Goal: Transaction & Acquisition: Purchase product/service

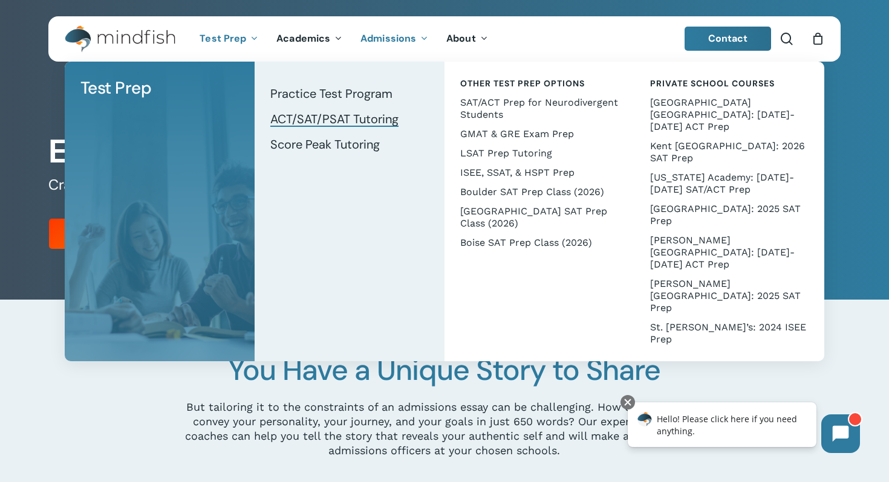
click at [322, 118] on span "ACT/SAT/PSAT Tutoring" at bounding box center [334, 119] width 128 height 16
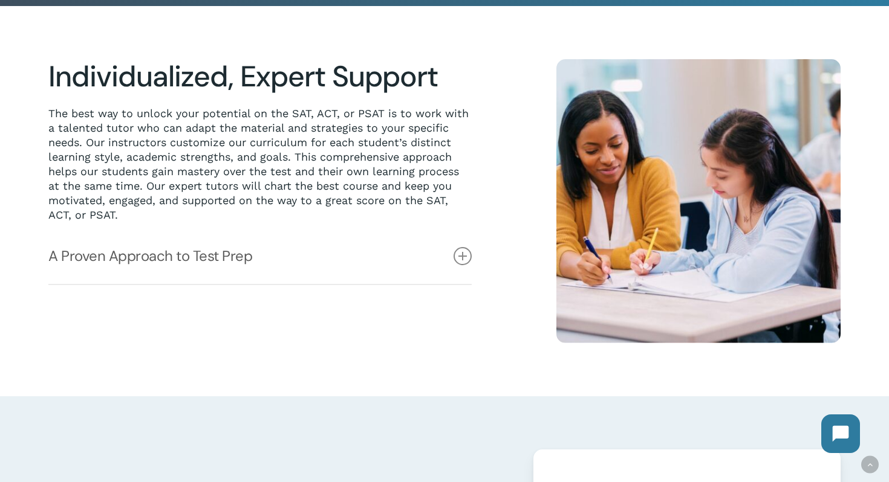
scroll to position [296, 0]
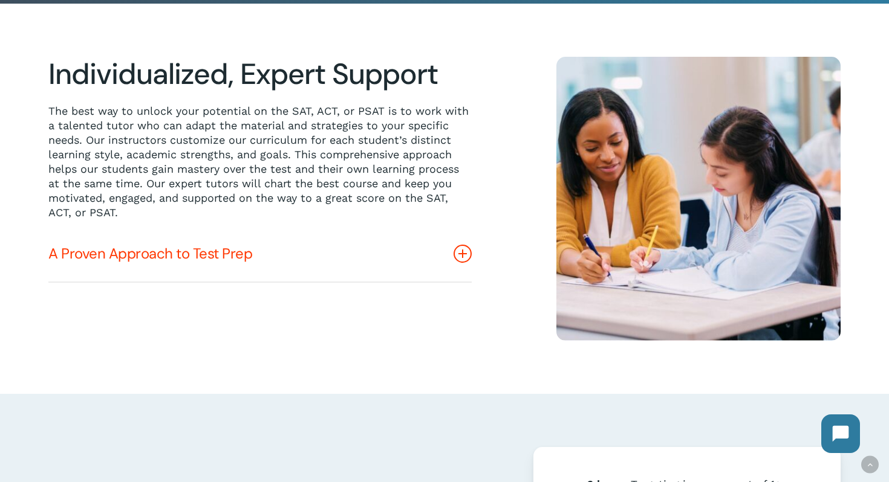
click at [463, 254] on icon at bounding box center [462, 254] width 18 height 18
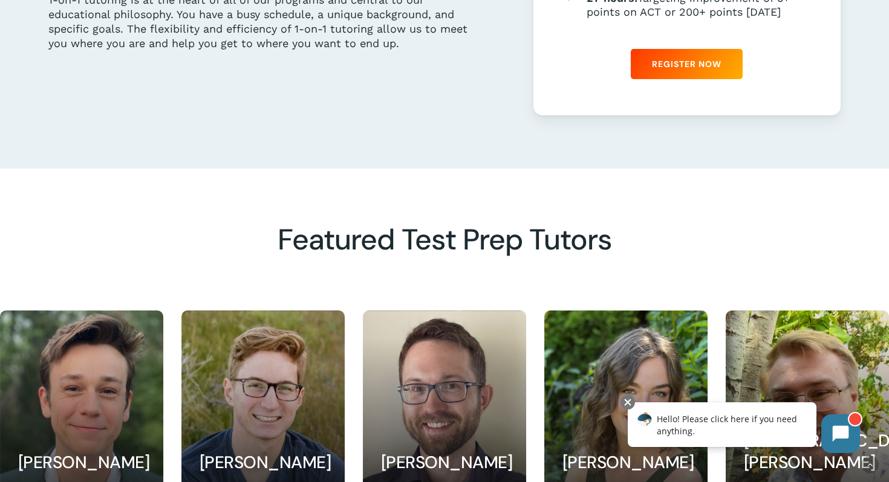
scroll to position [770, 0]
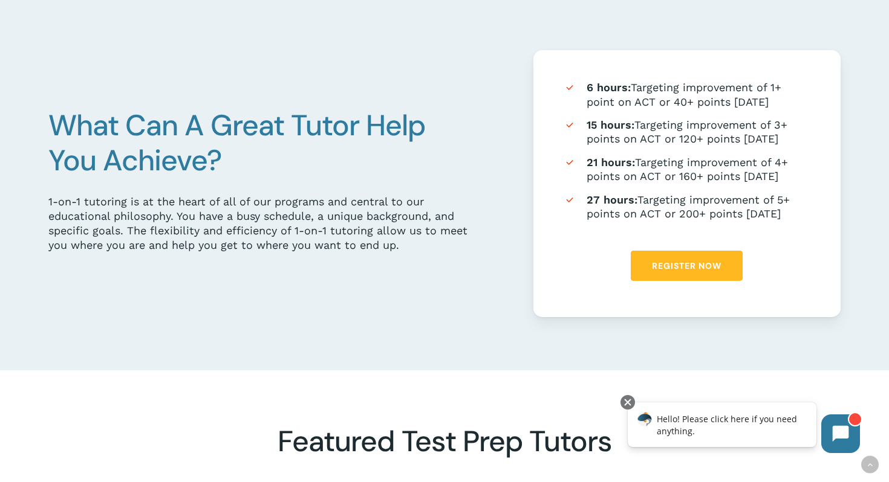
click at [695, 258] on link "Register Now" at bounding box center [686, 266] width 112 height 30
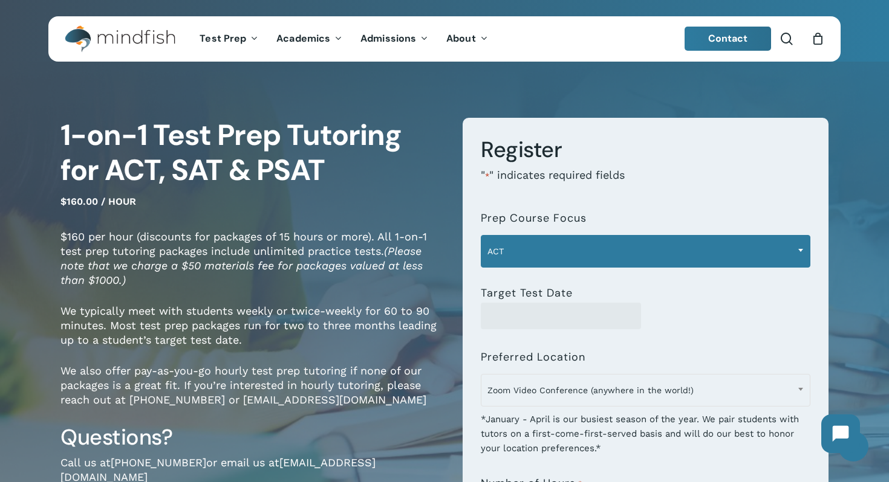
click at [795, 247] on span at bounding box center [800, 250] width 18 height 30
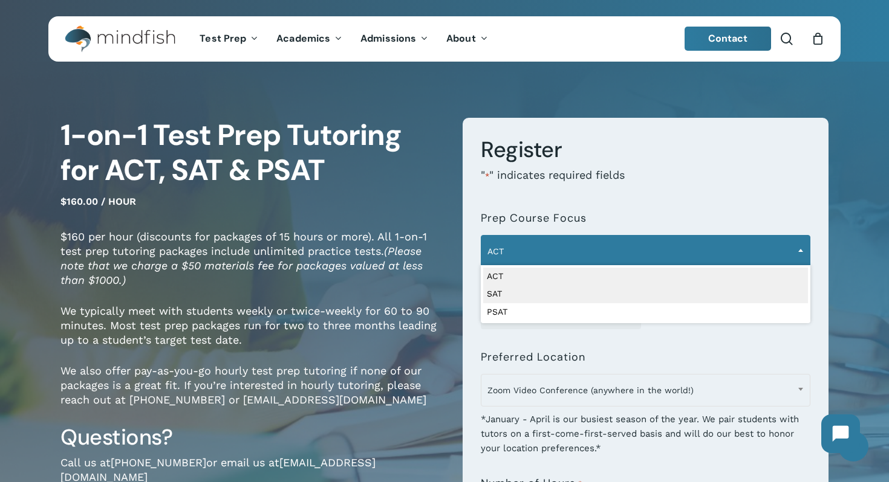
select select "***"
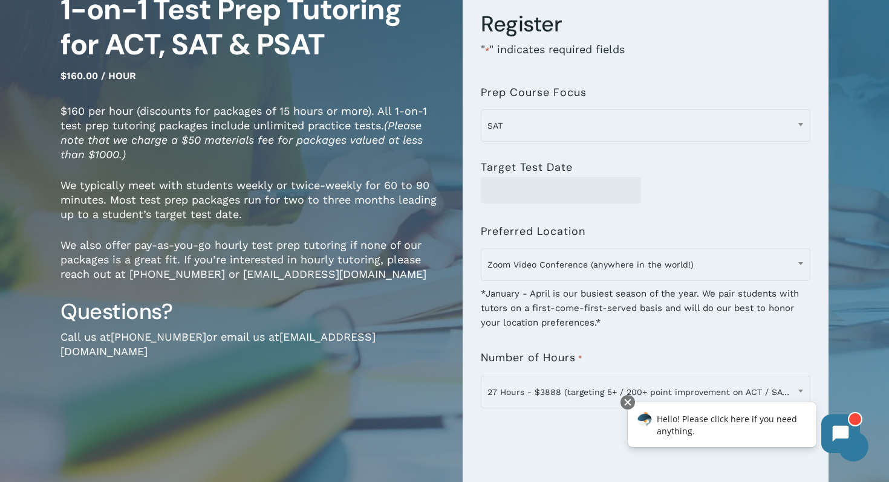
scroll to position [130, 0]
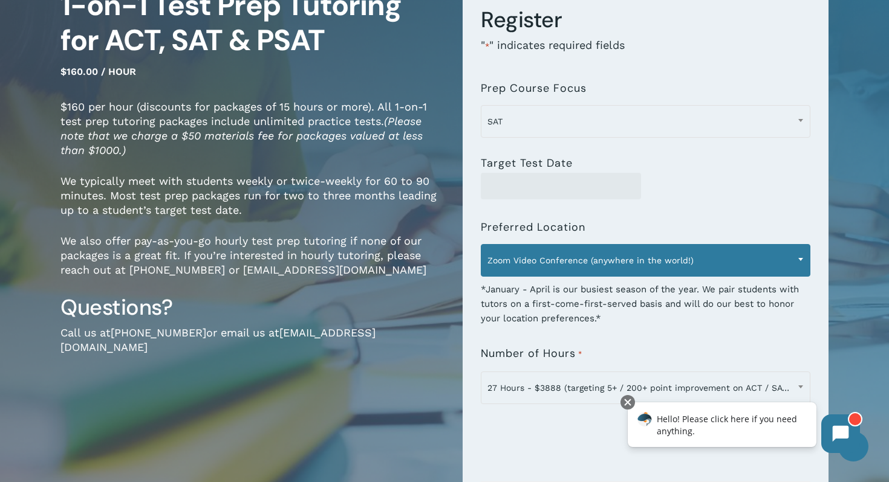
click at [802, 262] on span at bounding box center [800, 259] width 18 height 30
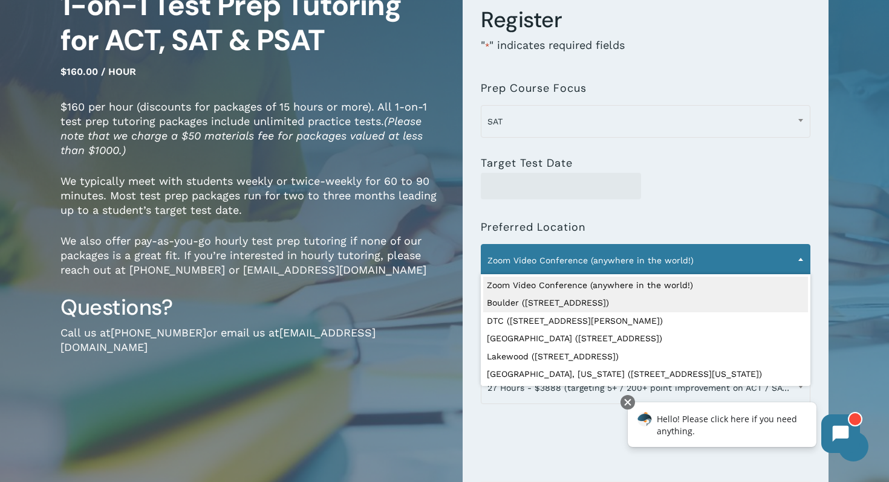
select select "**********"
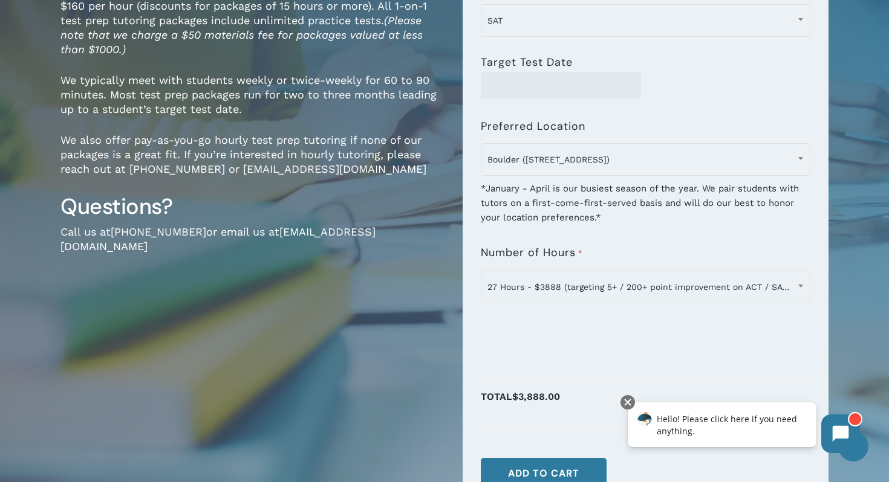
scroll to position [226, 0]
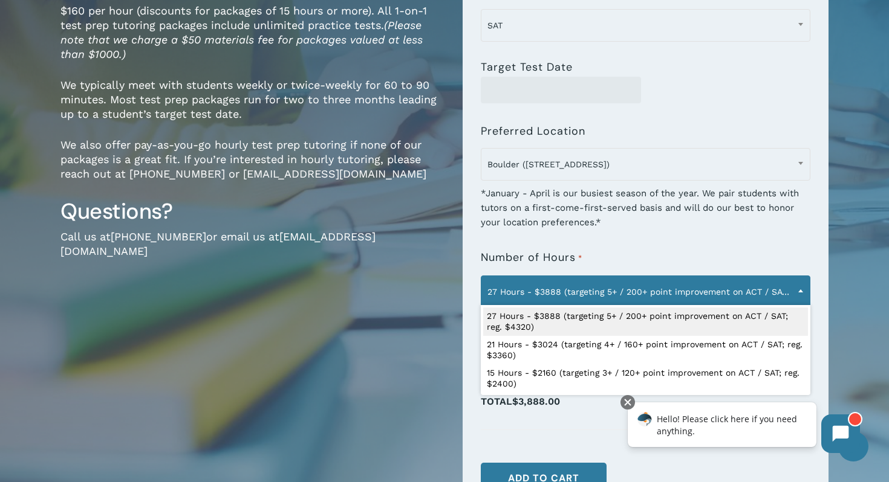
click at [799, 294] on span at bounding box center [800, 291] width 18 height 30
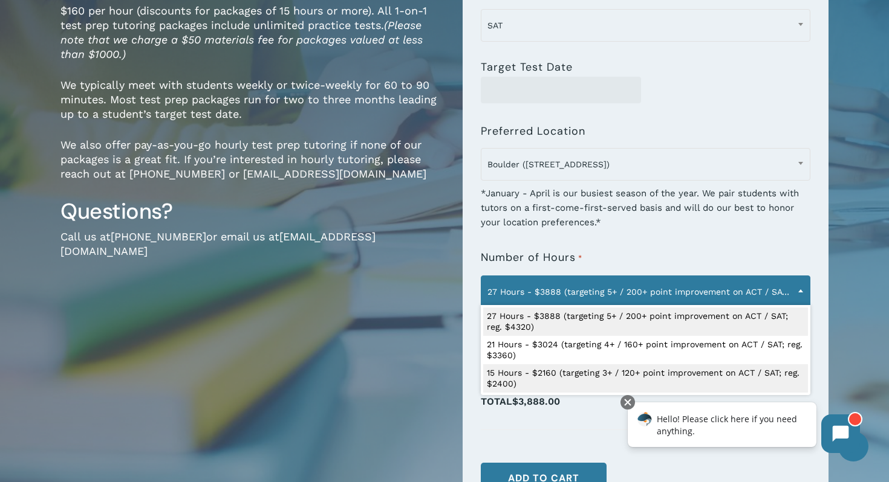
select select "**********"
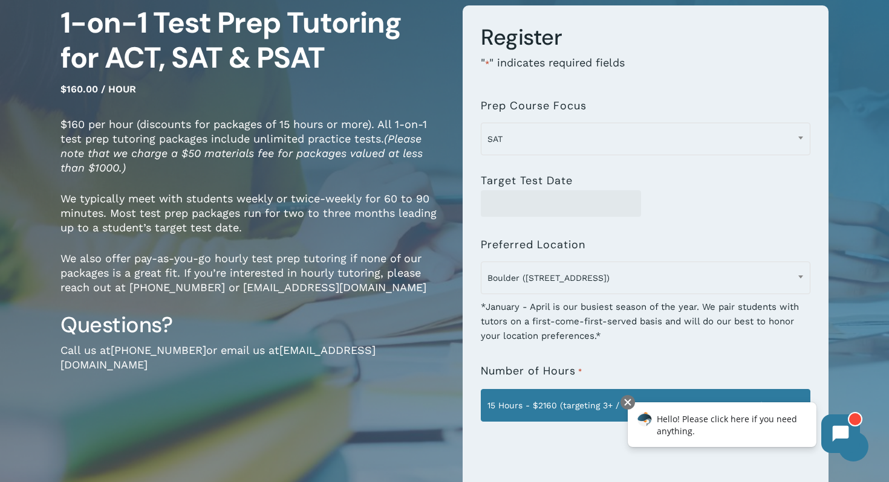
scroll to position [106, 0]
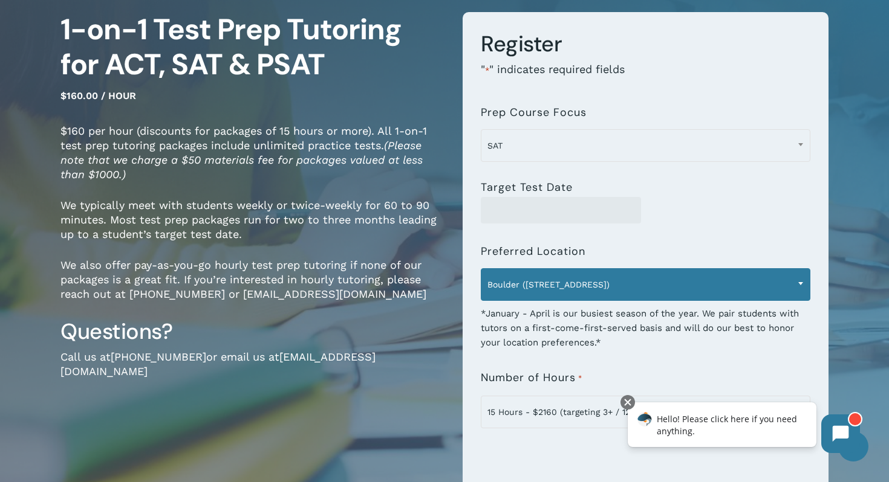
click at [620, 291] on span "Boulder (1320 Pearl St.)" at bounding box center [645, 284] width 328 height 25
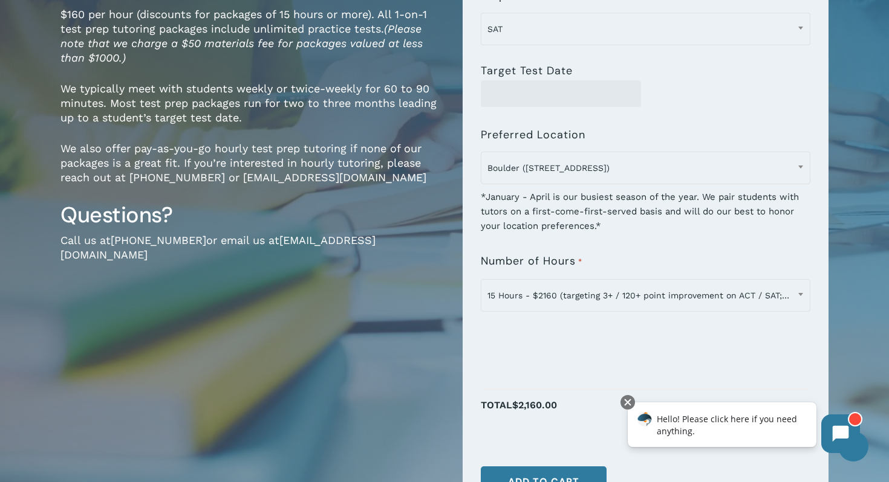
scroll to position [221, 0]
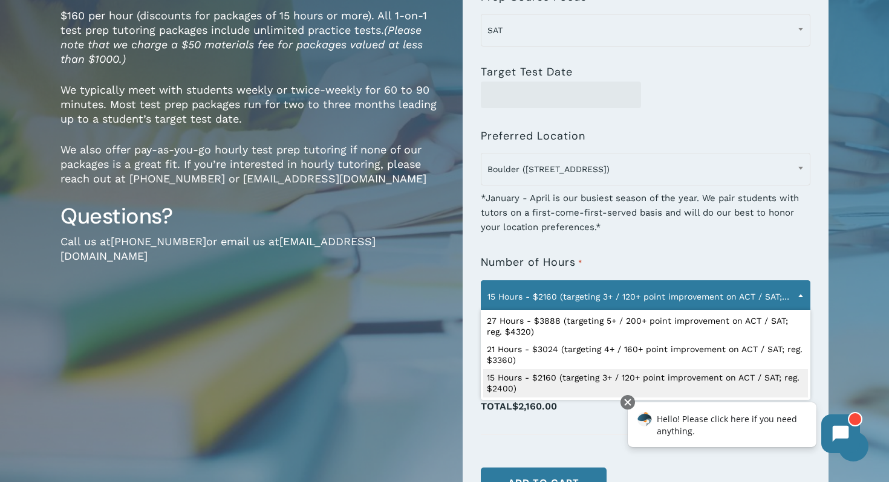
click at [800, 300] on span at bounding box center [800, 295] width 18 height 30
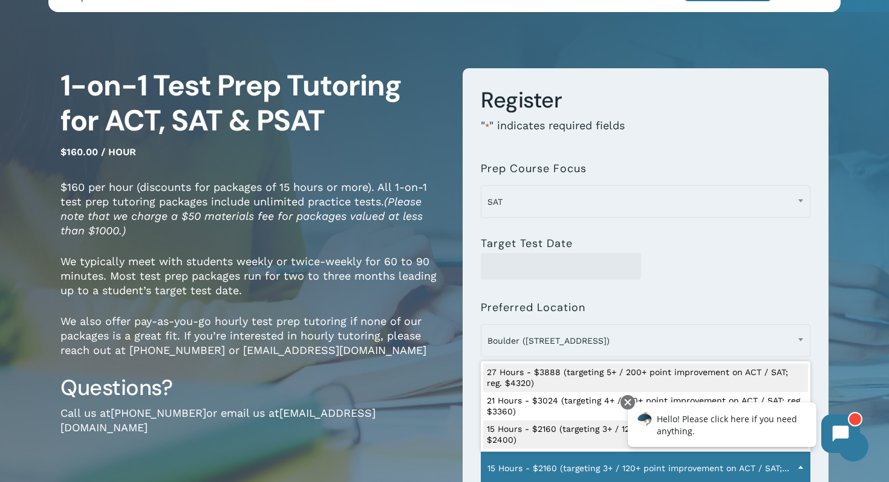
scroll to position [65, 0]
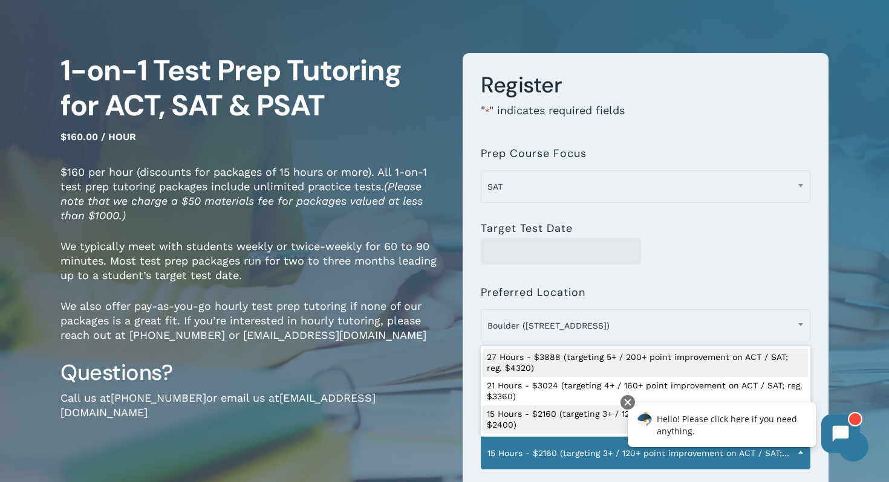
click at [714, 270] on div "**********" at bounding box center [645, 329] width 329 height 389
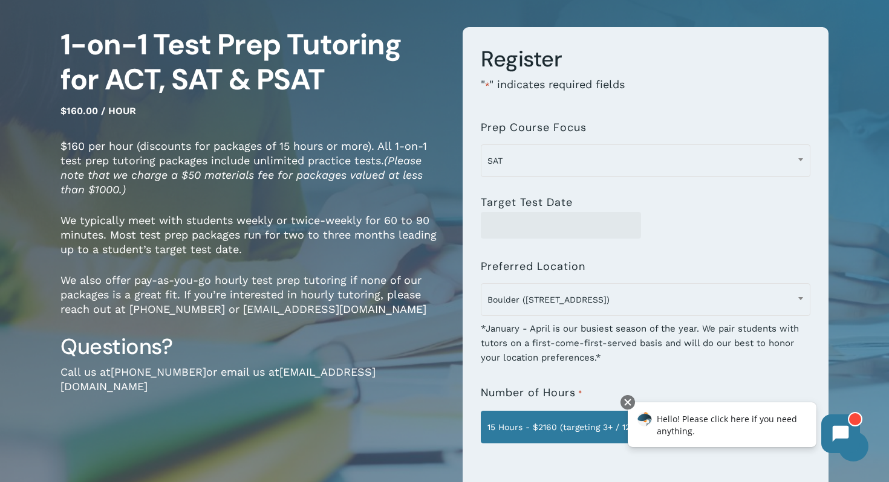
scroll to position [50, 0]
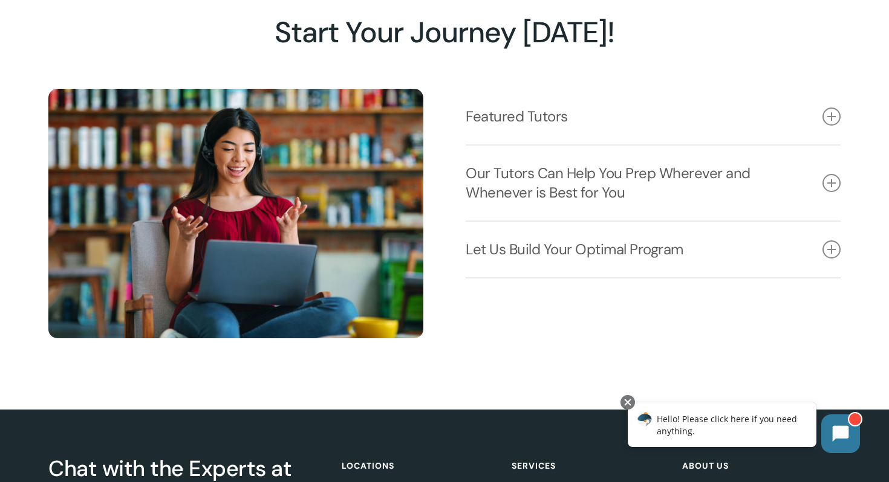
scroll to position [1506, 0]
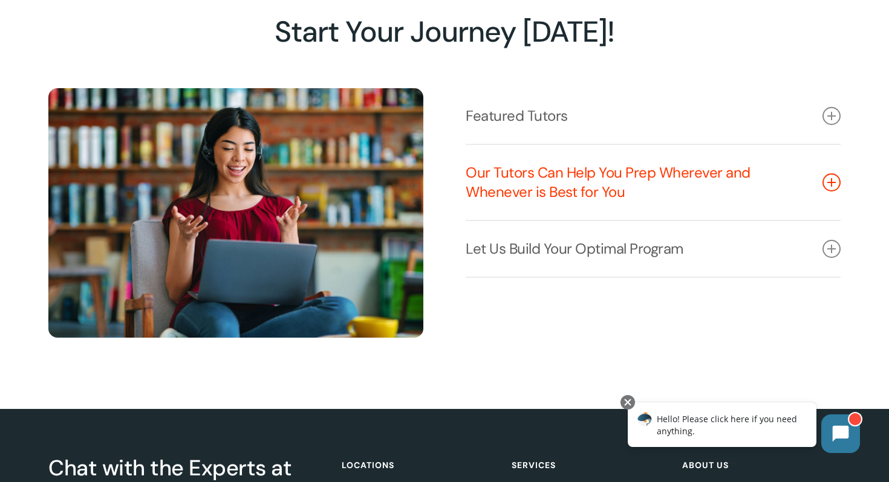
click at [826, 188] on icon at bounding box center [831, 182] width 18 height 18
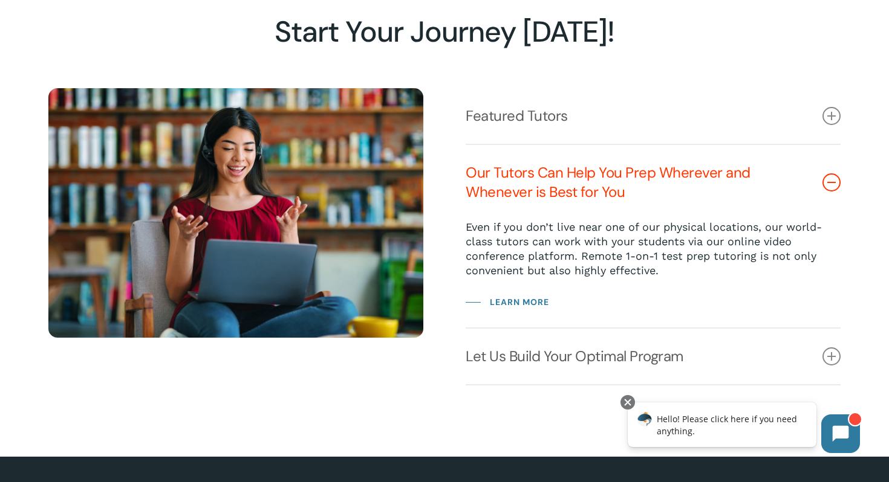
click at [826, 188] on icon at bounding box center [831, 182] width 18 height 18
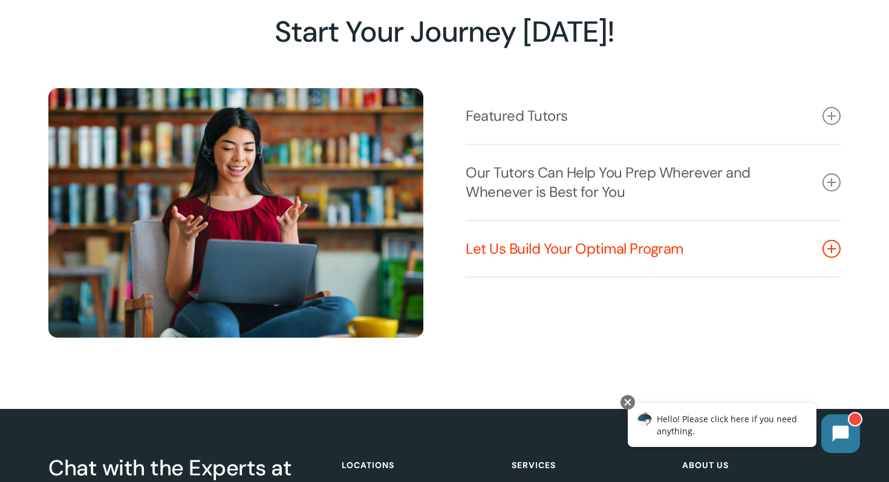
click at [829, 250] on icon at bounding box center [831, 249] width 18 height 18
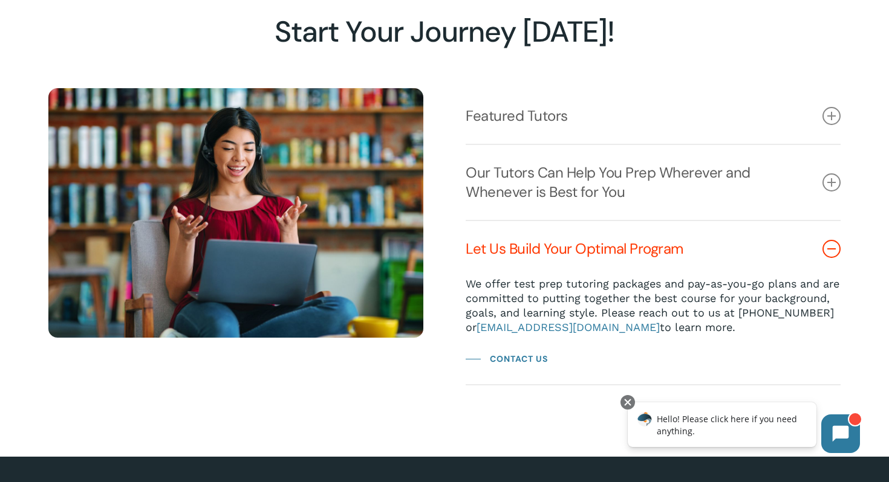
click at [829, 250] on icon at bounding box center [831, 249] width 18 height 18
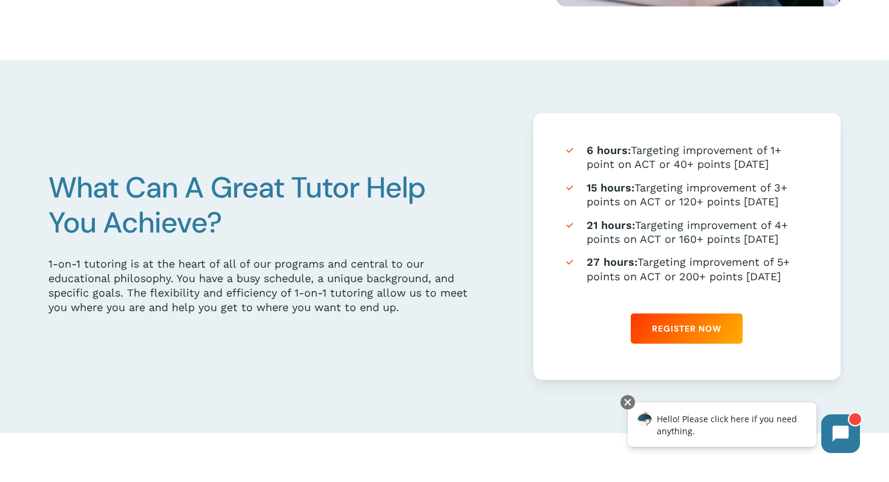
scroll to position [609, 0]
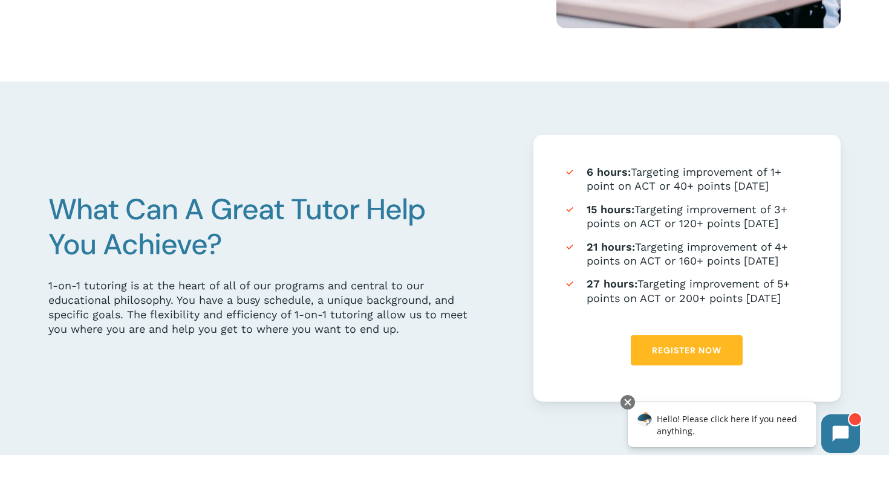
click at [669, 361] on link "Register Now" at bounding box center [686, 350] width 112 height 30
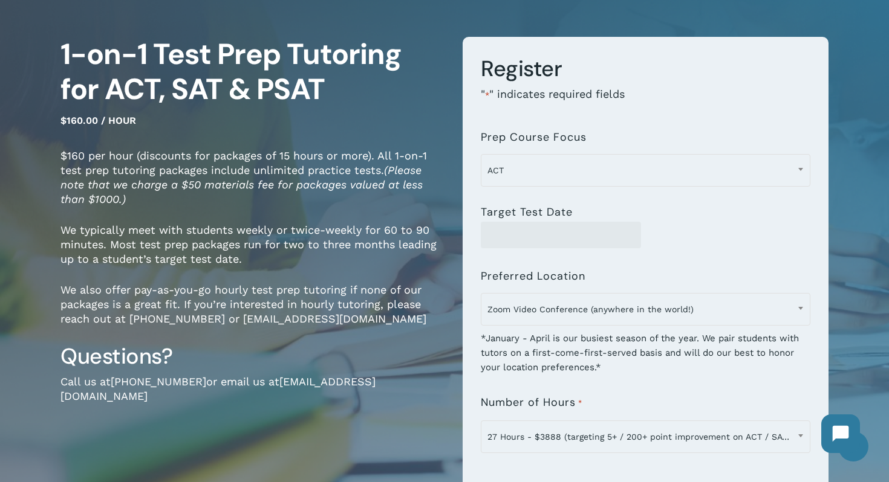
scroll to position [87, 0]
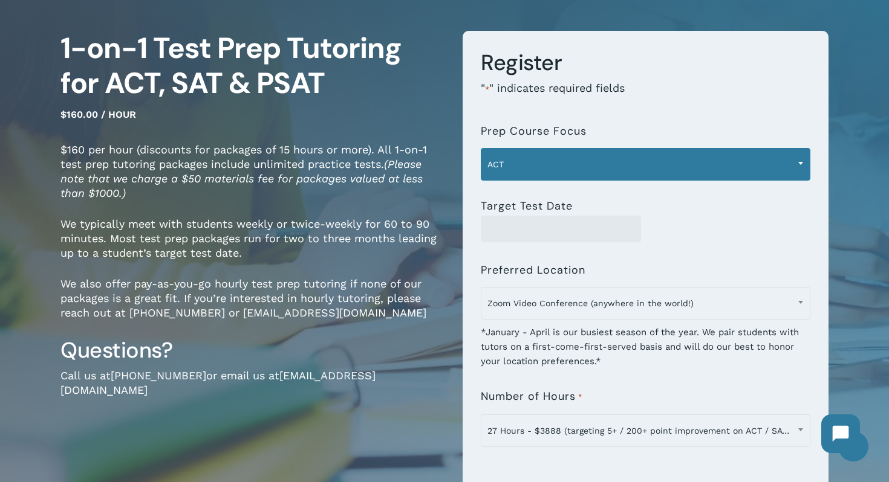
click at [609, 166] on span "ACT" at bounding box center [645, 164] width 328 height 25
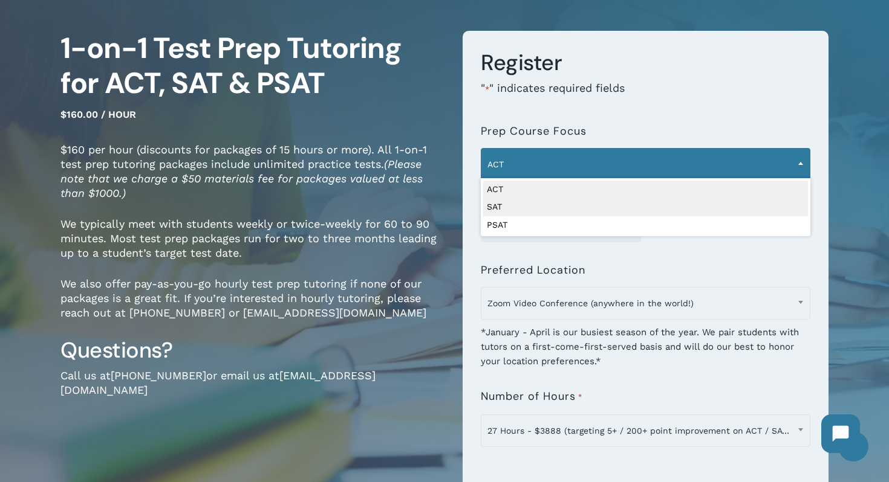
select select "***"
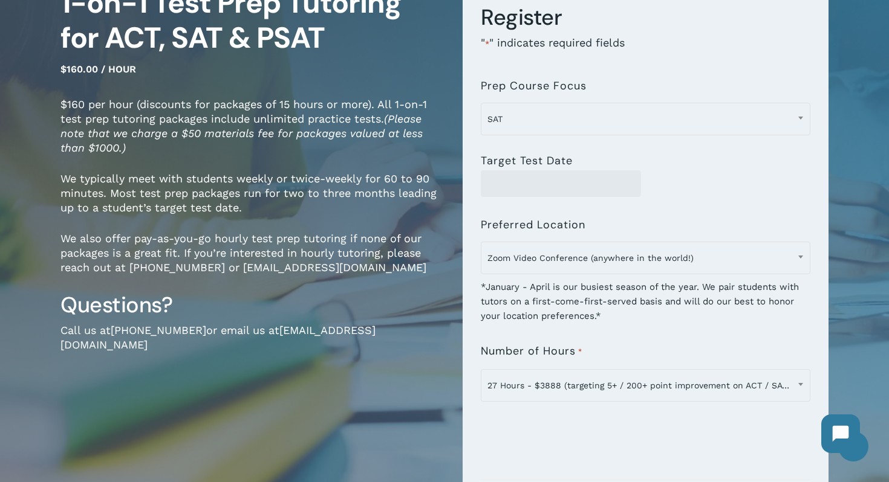
scroll to position [154, 0]
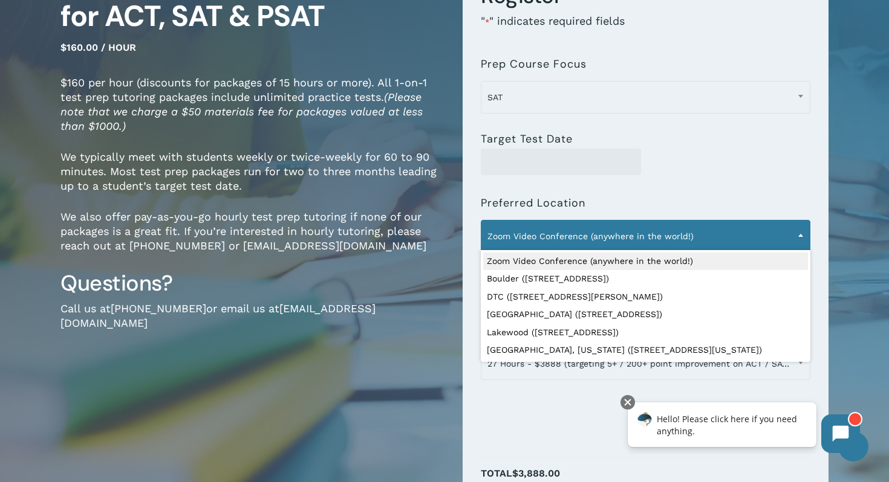
click at [619, 228] on span "Zoom Video Conference (anywhere in the world!)" at bounding box center [645, 236] width 328 height 25
select select "**********"
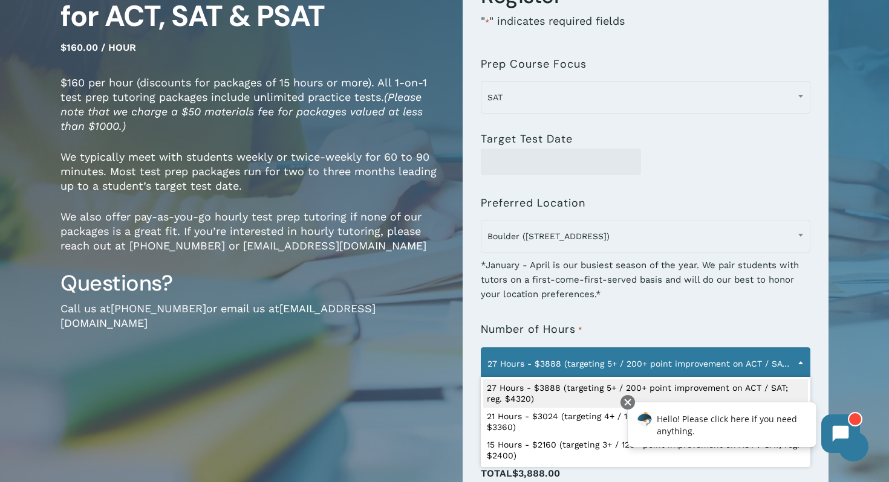
click at [580, 364] on span "27 Hours - $3888 (targeting 5+ / 200+ point improvement on ACT / SAT; reg. $432…" at bounding box center [645, 363] width 328 height 25
select select "**********"
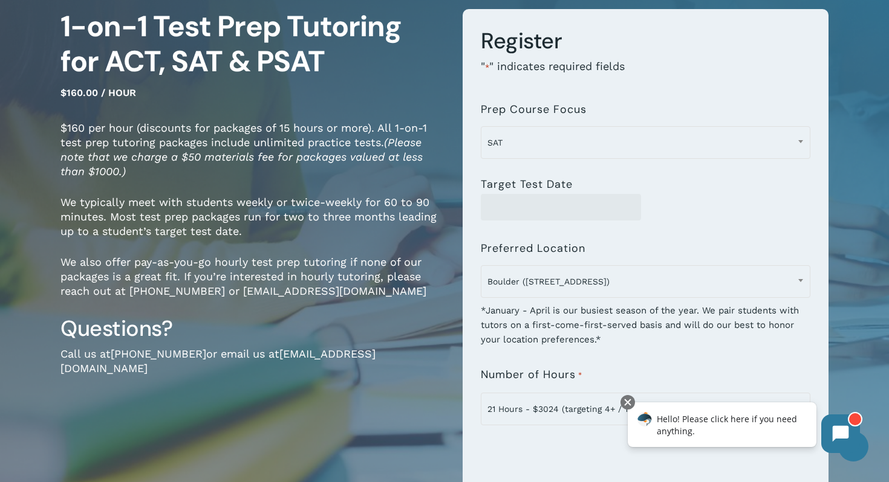
scroll to position [0, 0]
